Goal: Find specific page/section: Find specific page/section

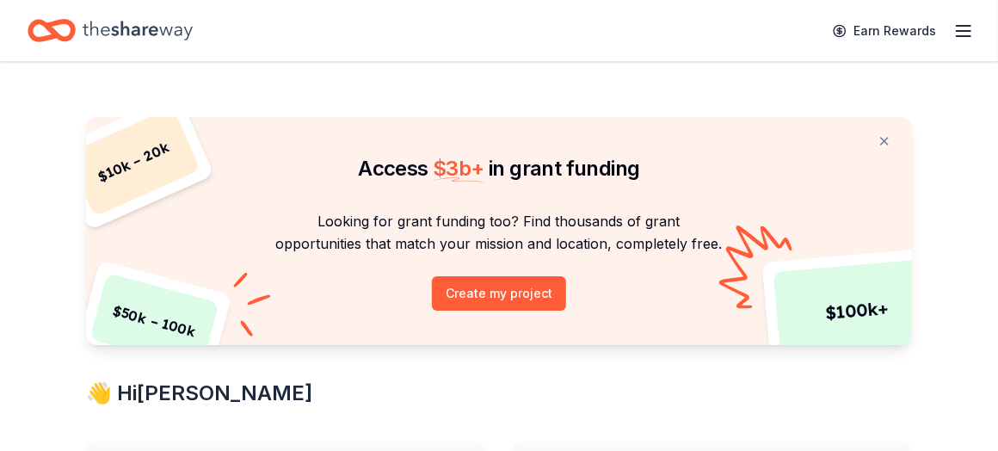
click at [956, 36] on icon "button" at bounding box center [963, 31] width 21 height 21
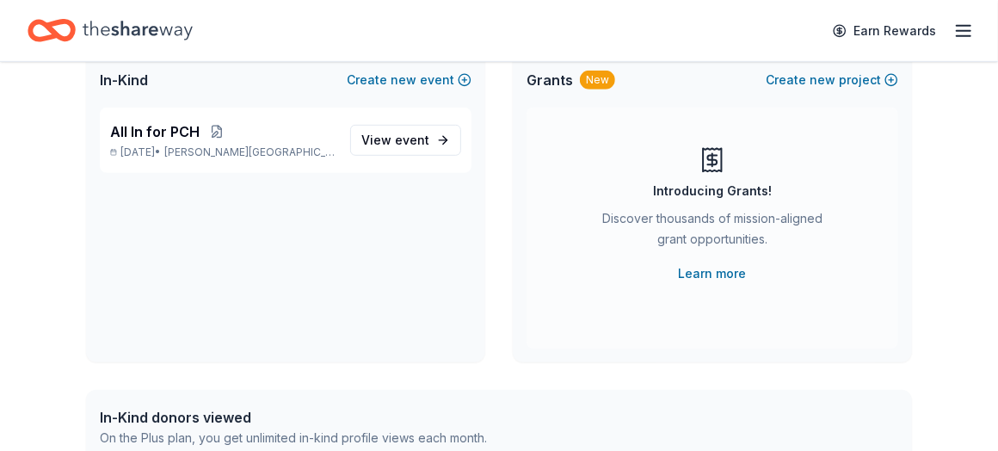
scroll to position [430, 0]
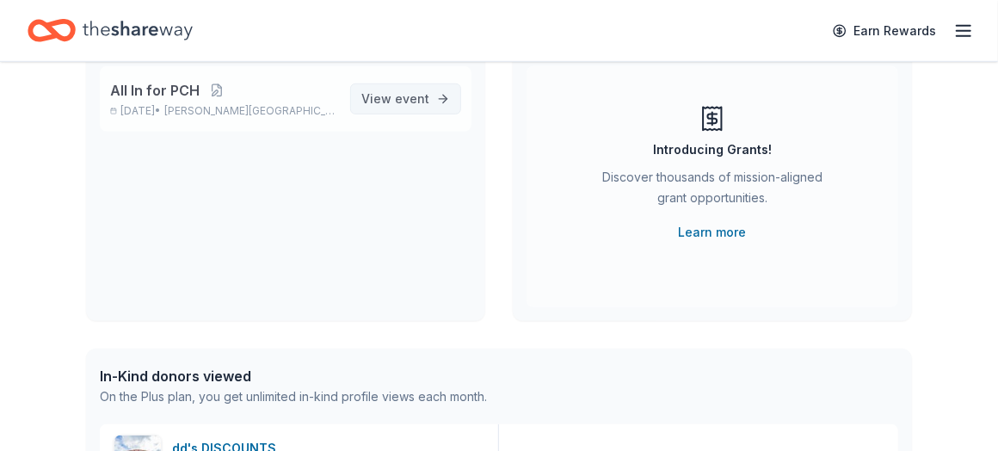
click at [395, 106] on span "event" at bounding box center [412, 98] width 34 height 15
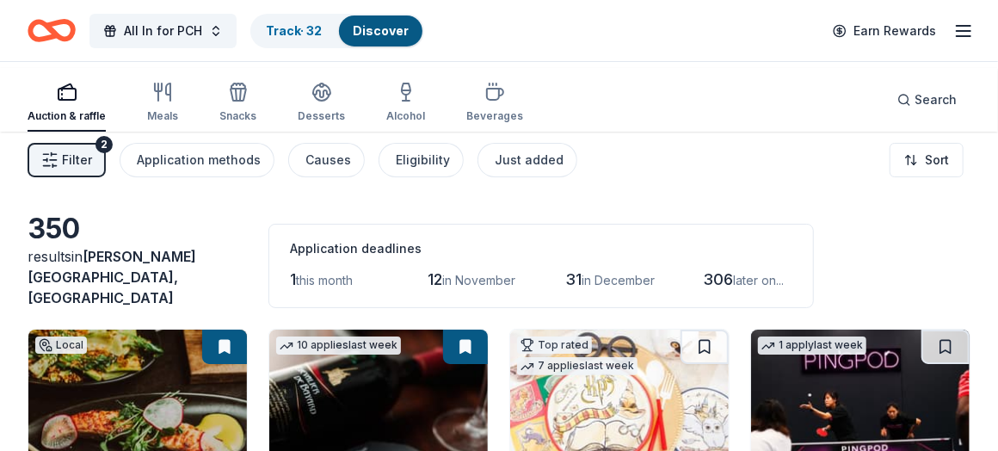
click at [79, 170] on span "Filter" at bounding box center [77, 160] width 30 height 21
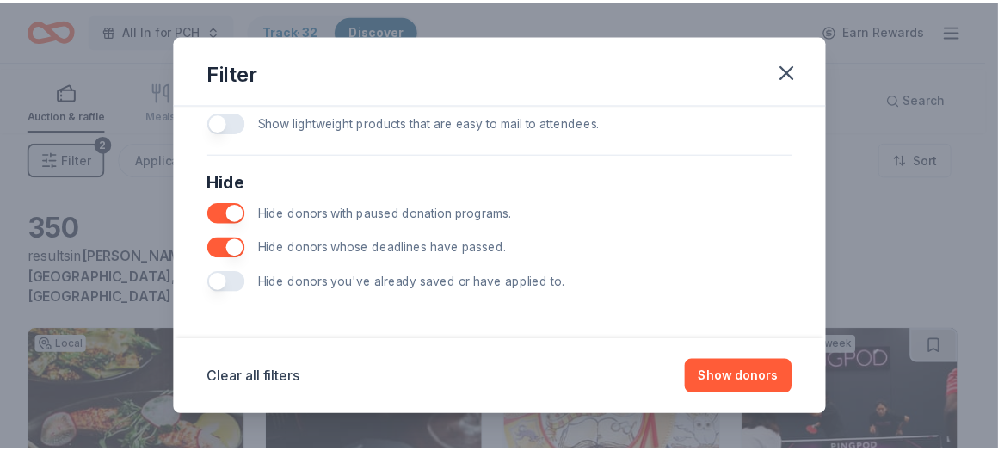
scroll to position [1220, 0]
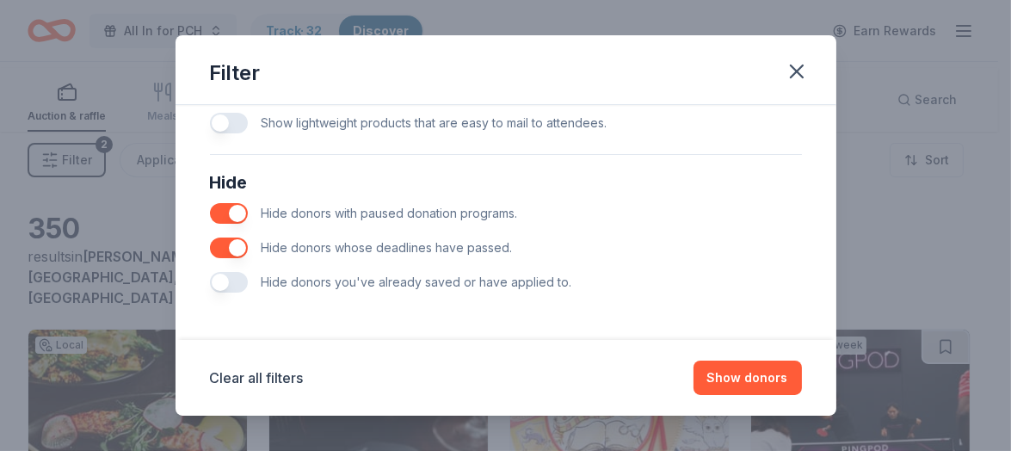
click at [210, 272] on button "button" at bounding box center [229, 282] width 38 height 21
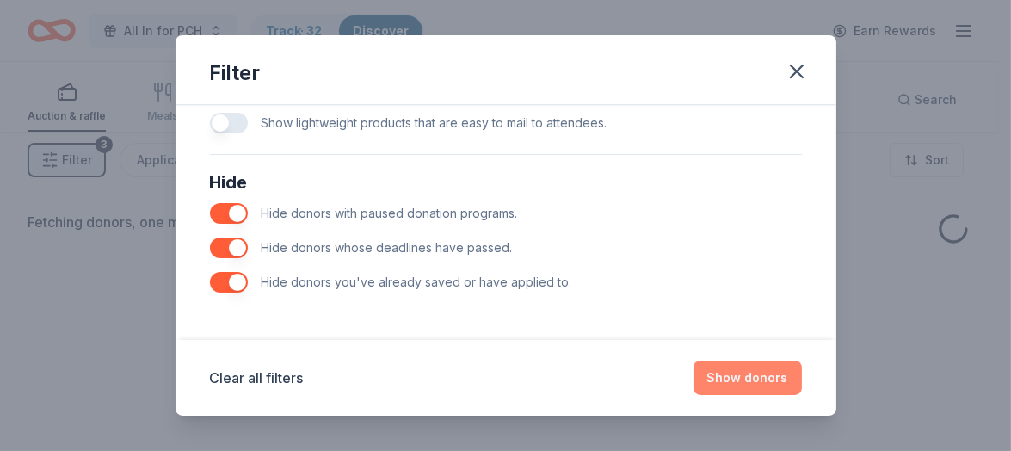
click at [784, 360] on button "Show donors" at bounding box center [747, 377] width 108 height 34
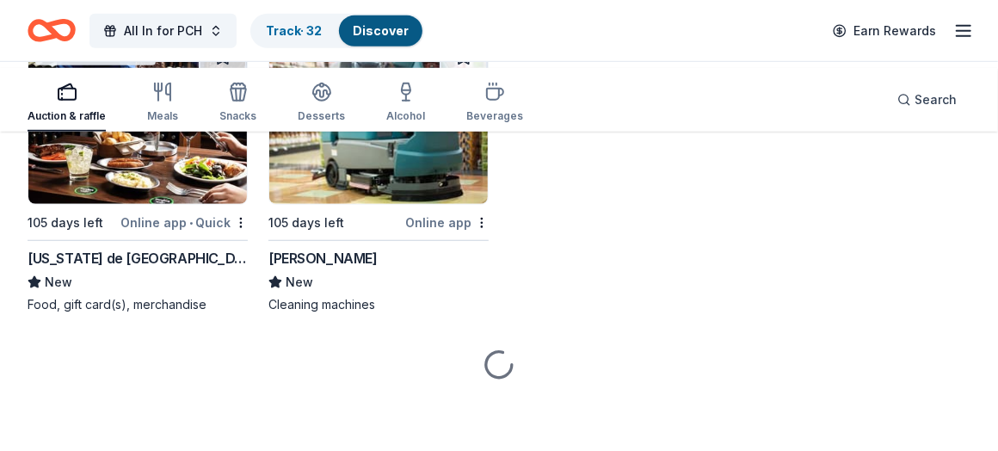
scroll to position [13312, 0]
